Goal: Task Accomplishment & Management: Manage account settings

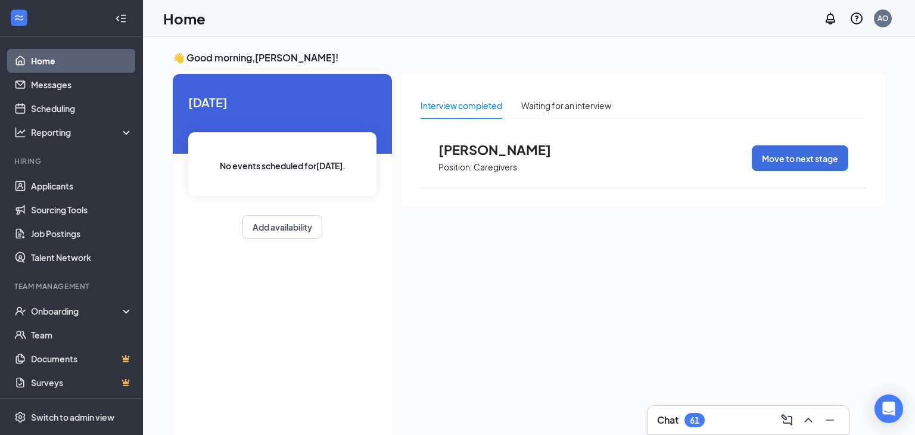
click at [472, 152] on span "[PERSON_NAME]" at bounding box center [504, 149] width 131 height 15
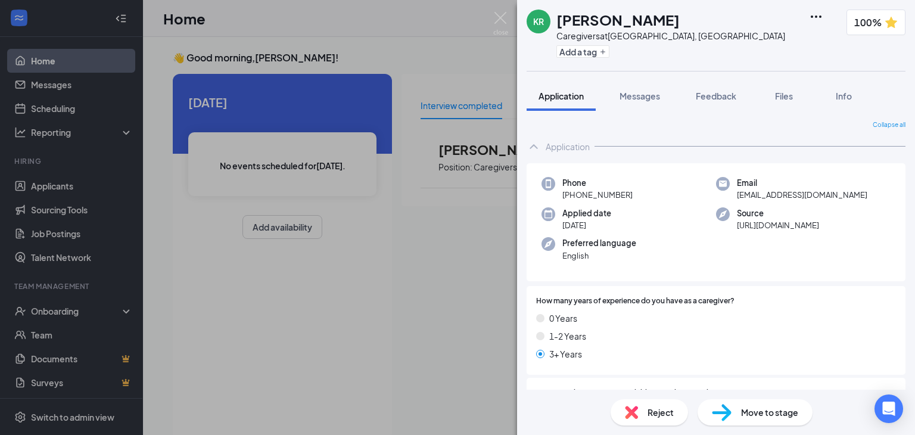
drag, startPoint x: 786, startPoint y: 96, endPoint x: 770, endPoint y: 72, distance: 29.3
click at [786, 97] on span "Files" at bounding box center [784, 96] width 18 height 11
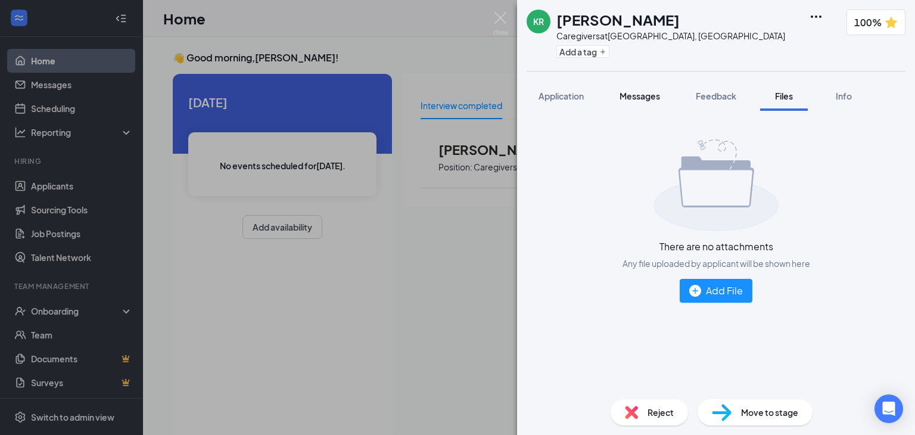
click at [654, 97] on span "Messages" at bounding box center [640, 96] width 41 height 11
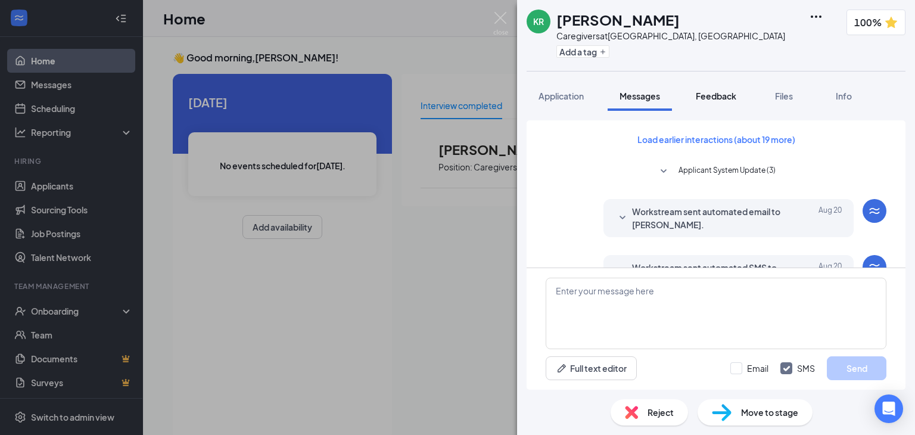
click at [716, 100] on span "Feedback" at bounding box center [716, 96] width 41 height 11
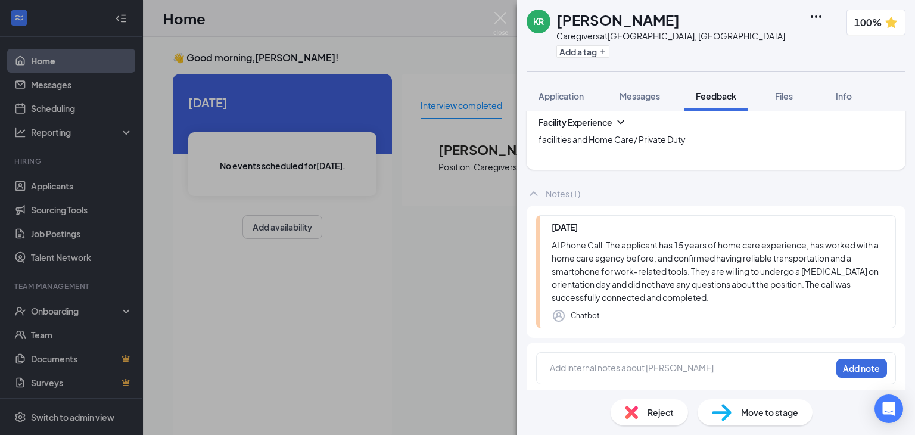
scroll to position [858, 0]
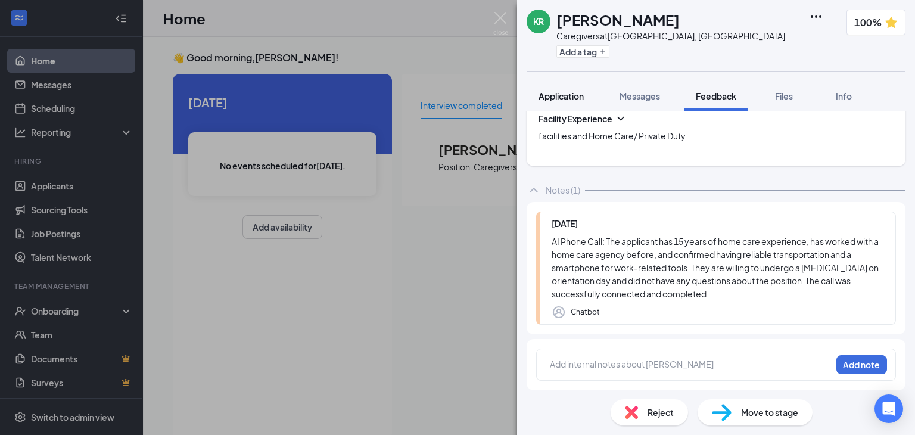
click at [561, 97] on span "Application" at bounding box center [561, 96] width 45 height 11
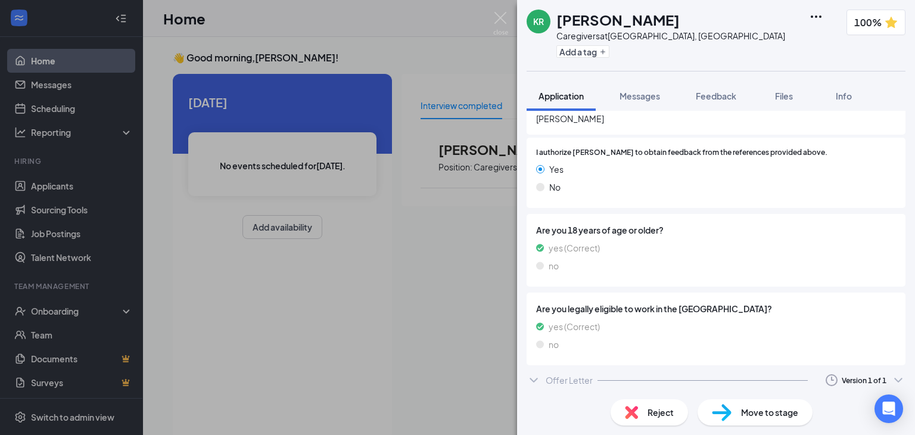
scroll to position [1481, 0]
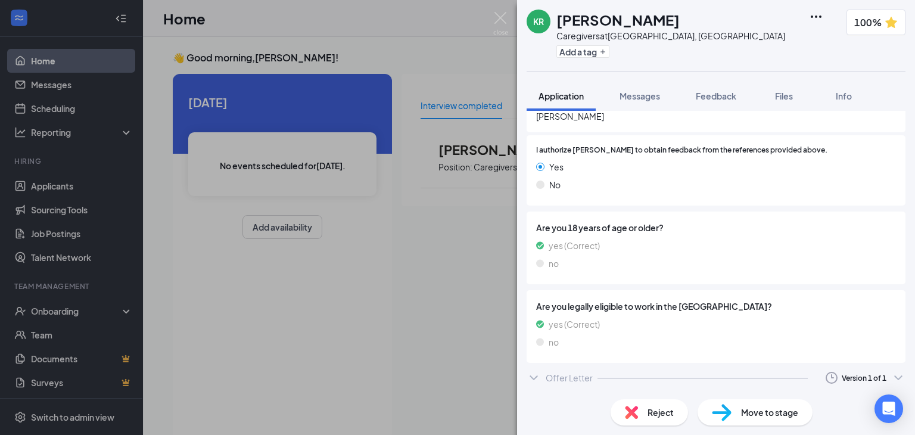
click at [537, 379] on icon "ChevronDown" at bounding box center [534, 378] width 14 height 14
click at [898, 380] on icon "ChevronDown" at bounding box center [898, 378] width 14 height 14
click at [861, 408] on div "Sent: [DATE] 3:57 PM" at bounding box center [834, 404] width 129 height 14
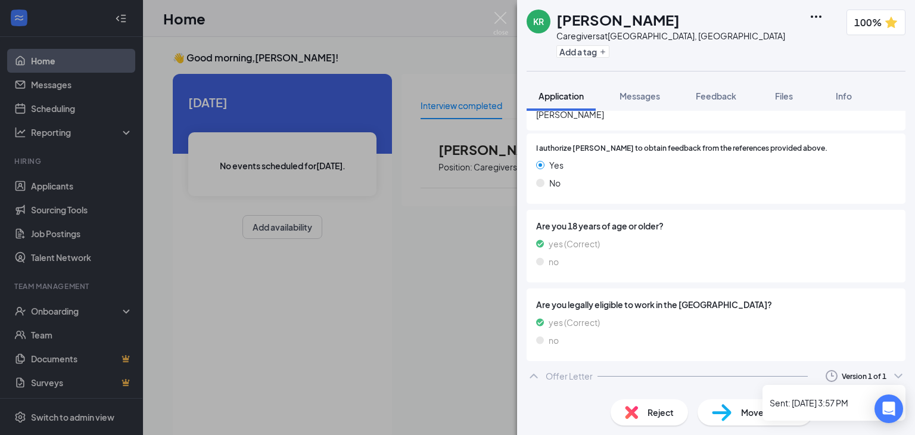
click at [861, 378] on div "Version 1 of 1" at bounding box center [864, 376] width 45 height 10
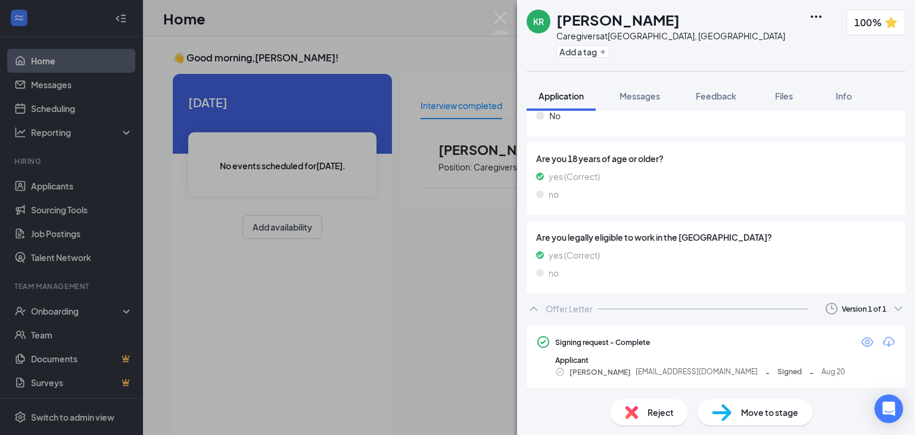
scroll to position [1553, 0]
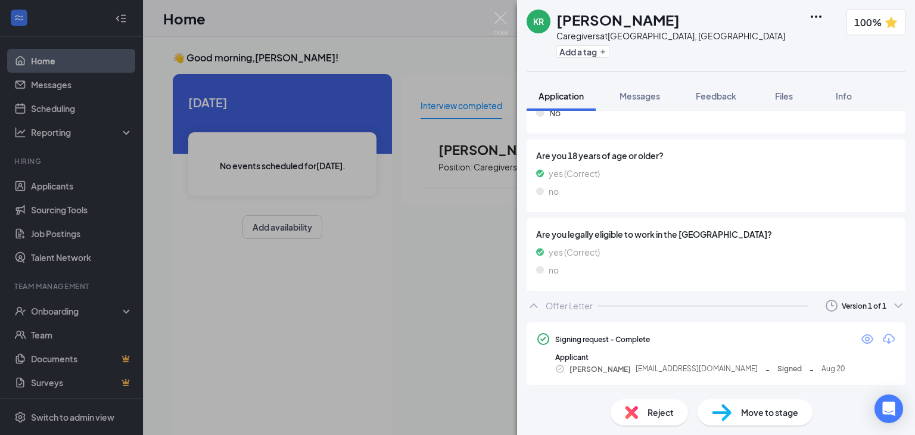
click at [783, 411] on span "Move to stage" at bounding box center [769, 412] width 57 height 13
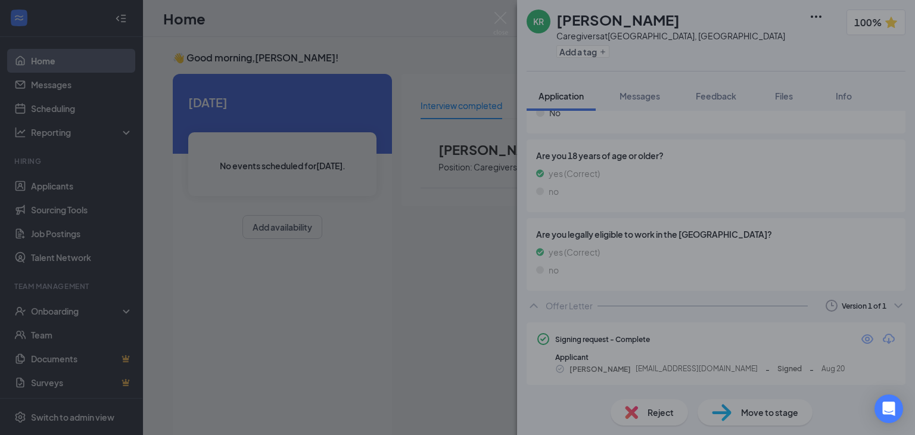
scroll to position [1548, 0]
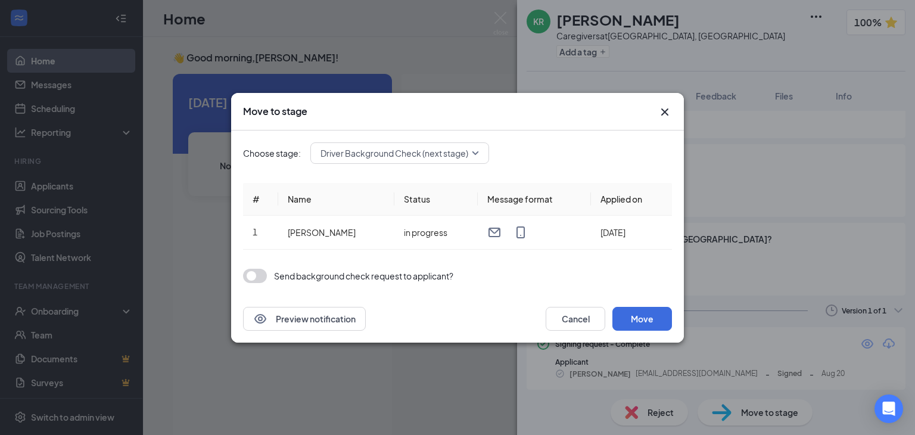
click at [262, 277] on button "button" at bounding box center [255, 276] width 24 height 14
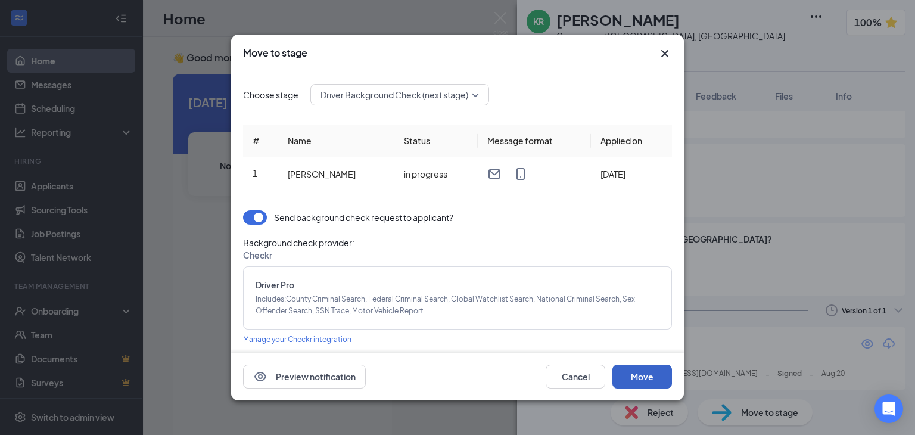
click at [635, 377] on button "Move" at bounding box center [643, 377] width 60 height 24
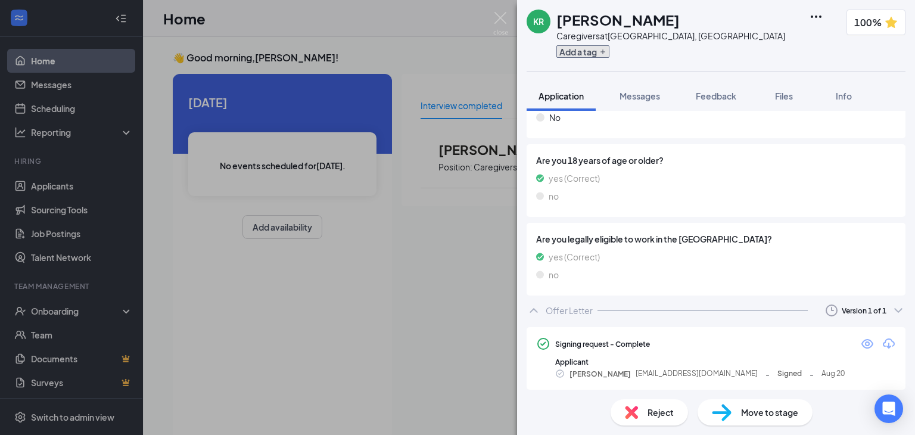
click at [576, 54] on button "Add a tag" at bounding box center [583, 51] width 53 height 13
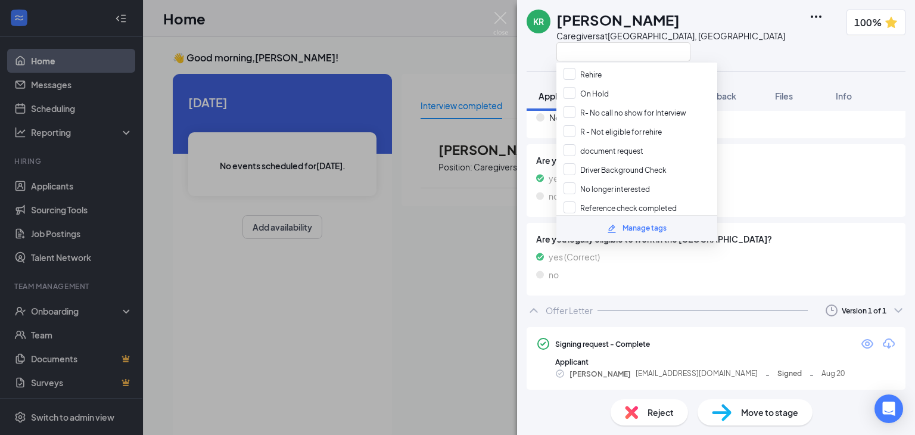
scroll to position [186, 0]
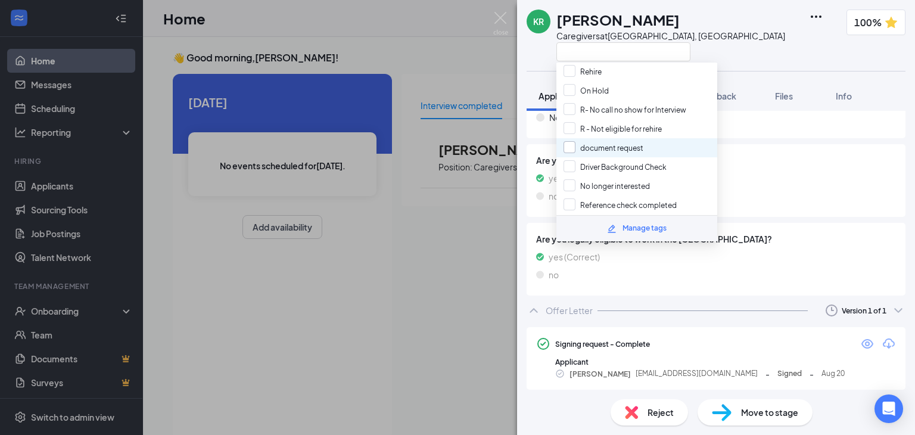
click at [573, 141] on input "document request" at bounding box center [604, 147] width 80 height 13
checkbox input "true"
click at [569, 160] on input "Driver Background Check" at bounding box center [615, 166] width 103 height 13
checkbox input "true"
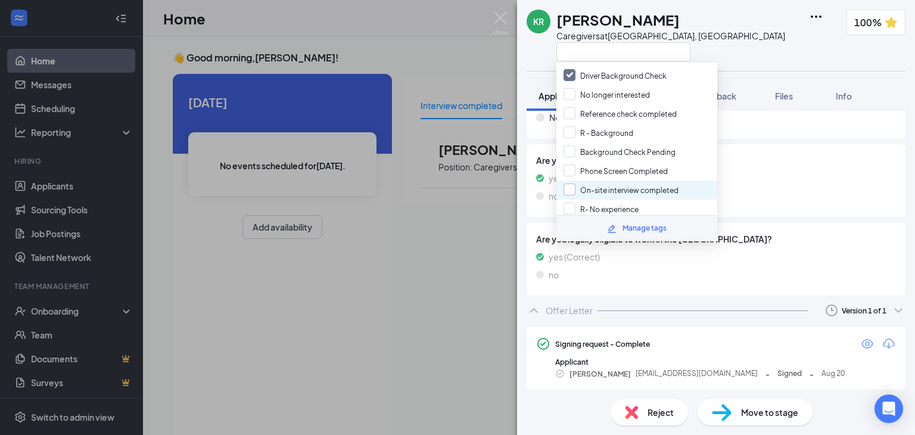
scroll to position [279, 0]
click at [573, 163] on input "Phone Screen Completed" at bounding box center [616, 169] width 104 height 13
checkbox input "true"
click at [572, 182] on input "On-site interview completed" at bounding box center [621, 188] width 115 height 13
checkbox input "true"
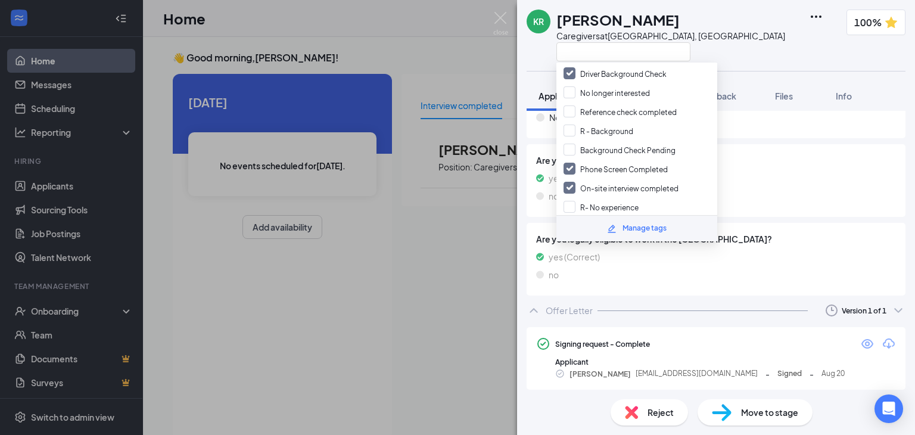
click at [738, 44] on div "KR [PERSON_NAME] Caregivers at [GEOGRAPHIC_DATA], [GEOGRAPHIC_DATA] 100%" at bounding box center [716, 35] width 398 height 71
